Goal: Information Seeking & Learning: Learn about a topic

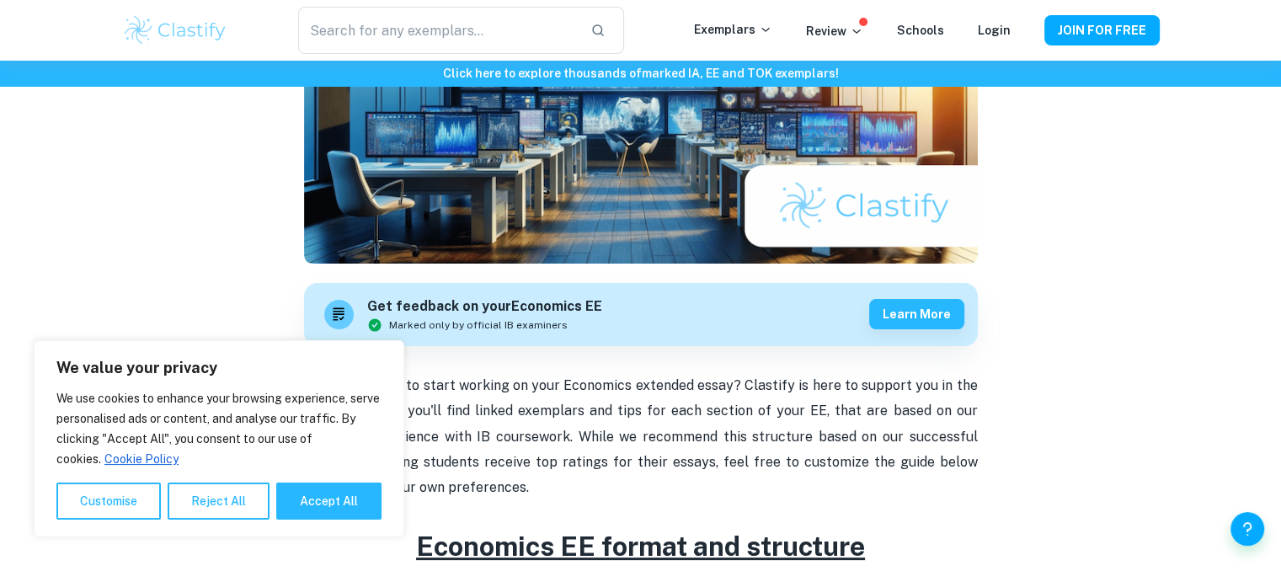
scroll to position [325, 0]
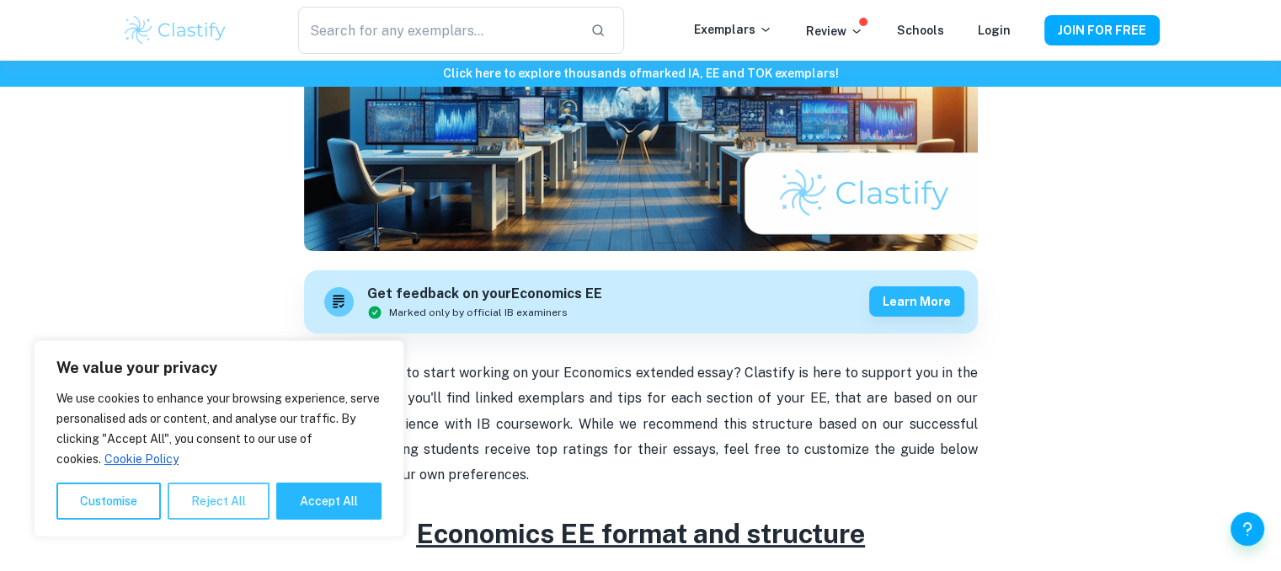
click at [216, 505] on button "Reject All" at bounding box center [219, 501] width 102 height 37
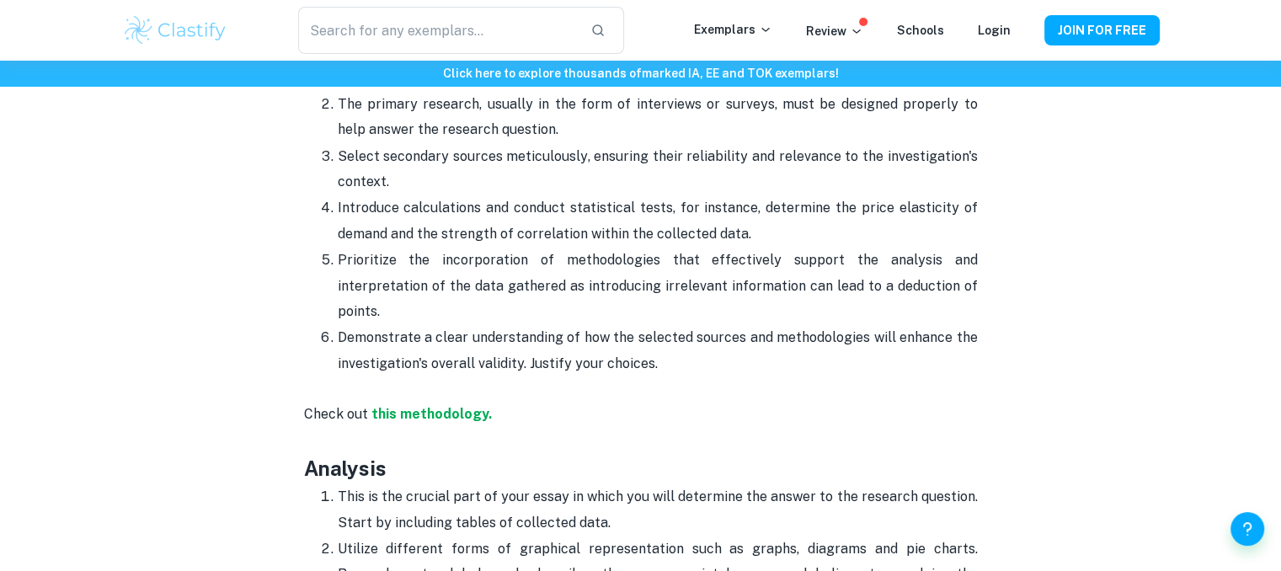
scroll to position [1959, 0]
click at [432, 404] on strong "this methodology." at bounding box center [431, 412] width 120 height 16
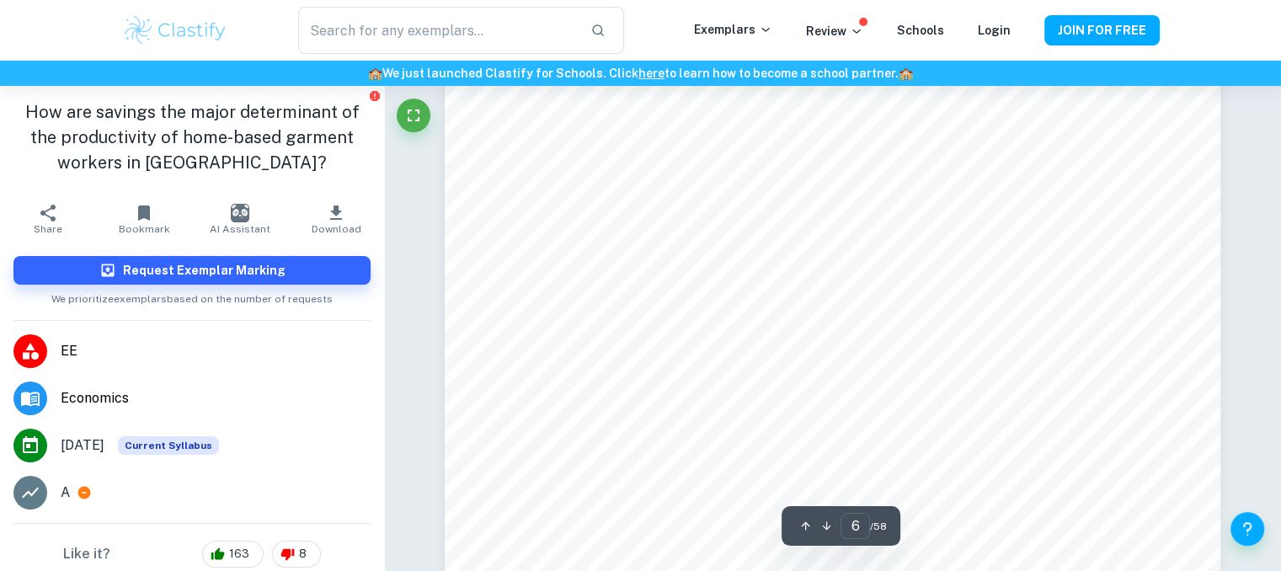
scroll to position [5838, 0]
type input "7"
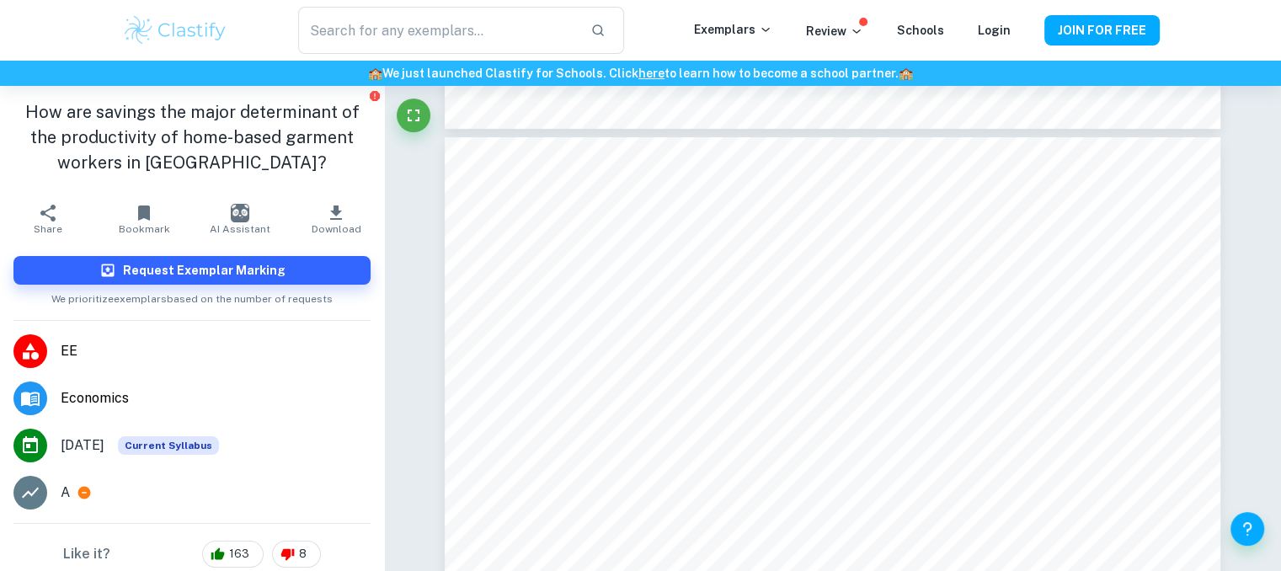
scroll to position [6273, 0]
